Goal: Transaction & Acquisition: Obtain resource

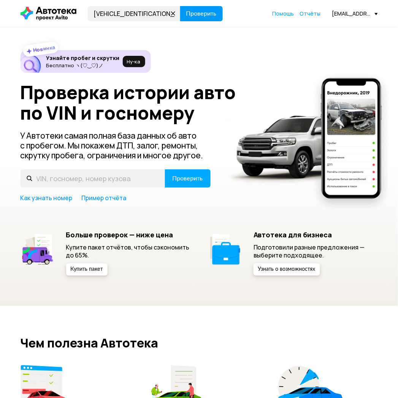
type input "[VEHICLE_IDENTIFICATION_NUMBER]"
click at [210, 16] on span "Проверить" at bounding box center [201, 14] width 30 height 6
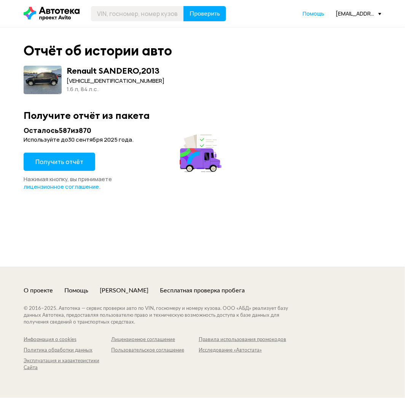
click at [77, 164] on span "Получить отчёт" at bounding box center [59, 162] width 48 height 8
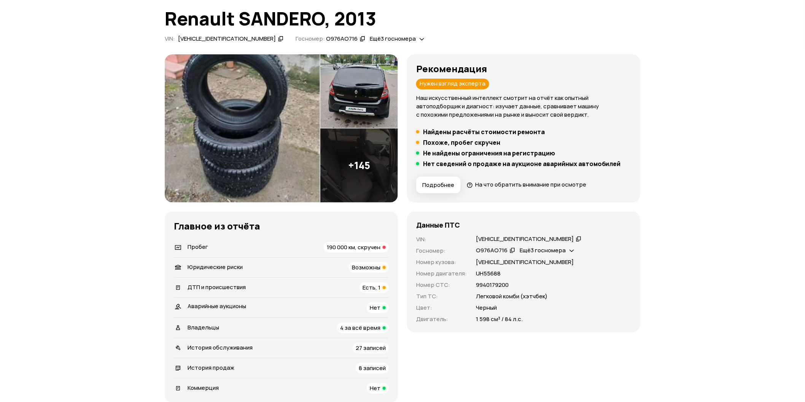
scroll to position [84, 0]
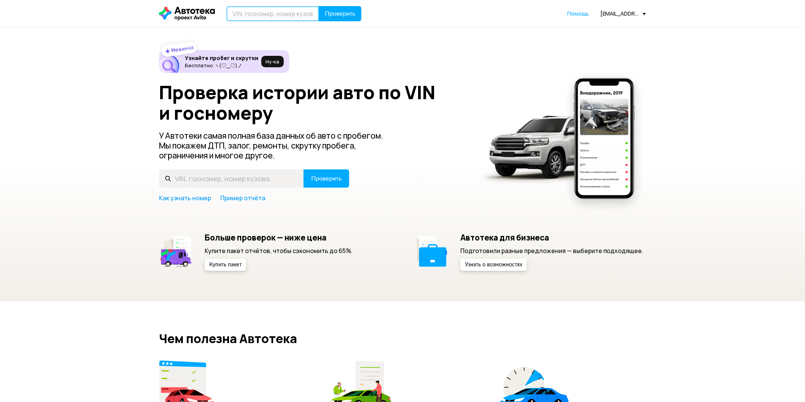
click at [251, 12] on input "text" at bounding box center [272, 13] width 93 height 15
paste input "[VEHICLE_IDENTIFICATION_NUMBER]"
type input "[VEHICLE_IDENTIFICATION_NUMBER]"
click at [347, 14] on span "Проверить" at bounding box center [340, 14] width 30 height 6
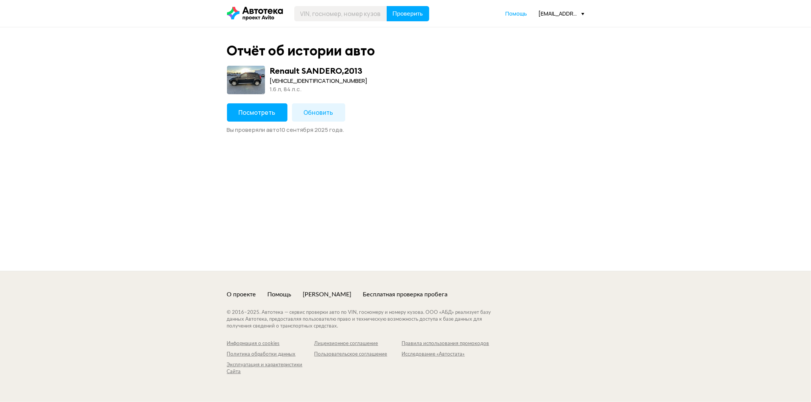
click at [264, 114] on span "Посмотреть" at bounding box center [257, 112] width 37 height 8
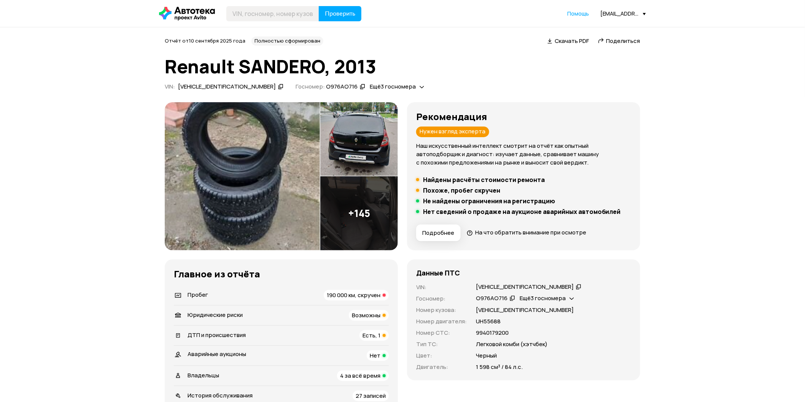
click at [617, 39] on span "Поделиться" at bounding box center [623, 41] width 34 height 8
click at [265, 12] on input "text" at bounding box center [272, 13] width 93 height 15
paste input "У783УВ152"
type input "У783УВ152"
click at [349, 13] on span "Проверить" at bounding box center [340, 14] width 30 height 6
